Goal: Transaction & Acquisition: Purchase product/service

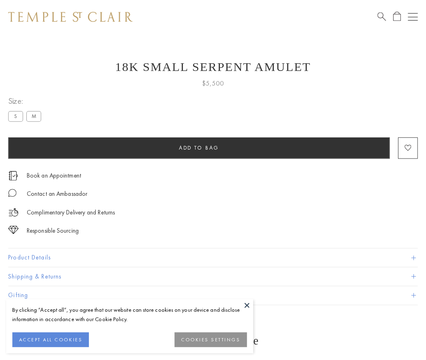
scroll to position [32, 0]
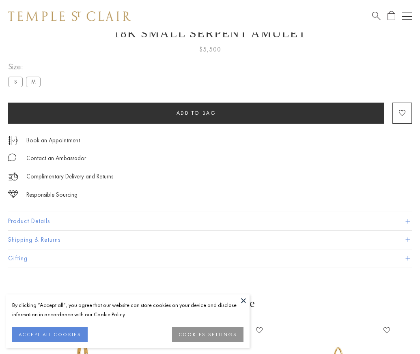
click at [196, 113] on span "Add to bag" at bounding box center [196, 113] width 40 height 7
